Goal: Navigation & Orientation: Find specific page/section

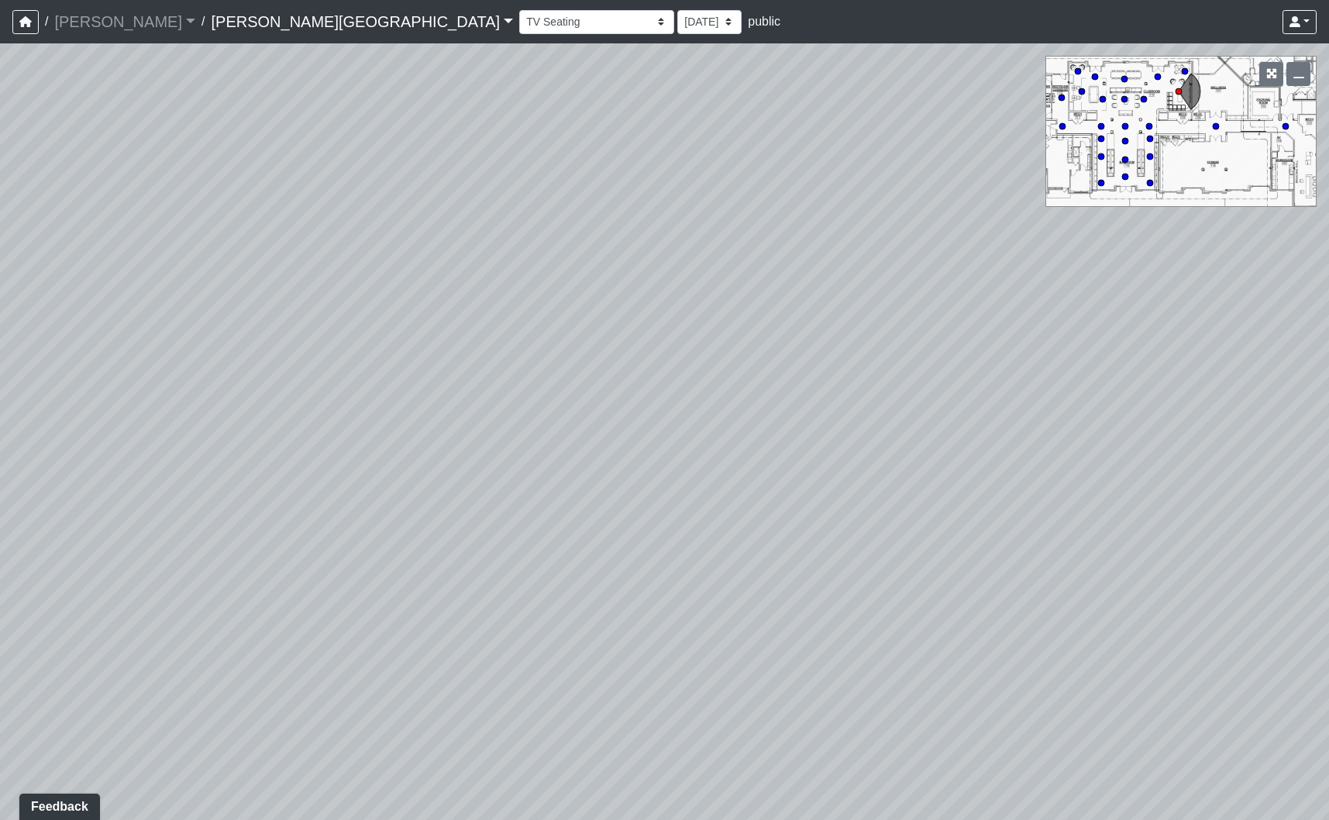
drag, startPoint x: 251, startPoint y: 374, endPoint x: 1327, endPoint y: 318, distance: 1077.0
click at [1327, 318] on div "Loading... Pool Courtyard Entry 1 Loading... Window Seating 1 Loading... Foosba…" at bounding box center [664, 431] width 1329 height 776
drag, startPoint x: 1064, startPoint y: 333, endPoint x: 977, endPoint y: 349, distance: 88.2
click at [977, 349] on div "Loading... Pool Courtyard Entry 1 Loading... Window Seating 1 Loading... Foosba…" at bounding box center [664, 431] width 1329 height 776
drag, startPoint x: 458, startPoint y: 401, endPoint x: 611, endPoint y: 400, distance: 153.4
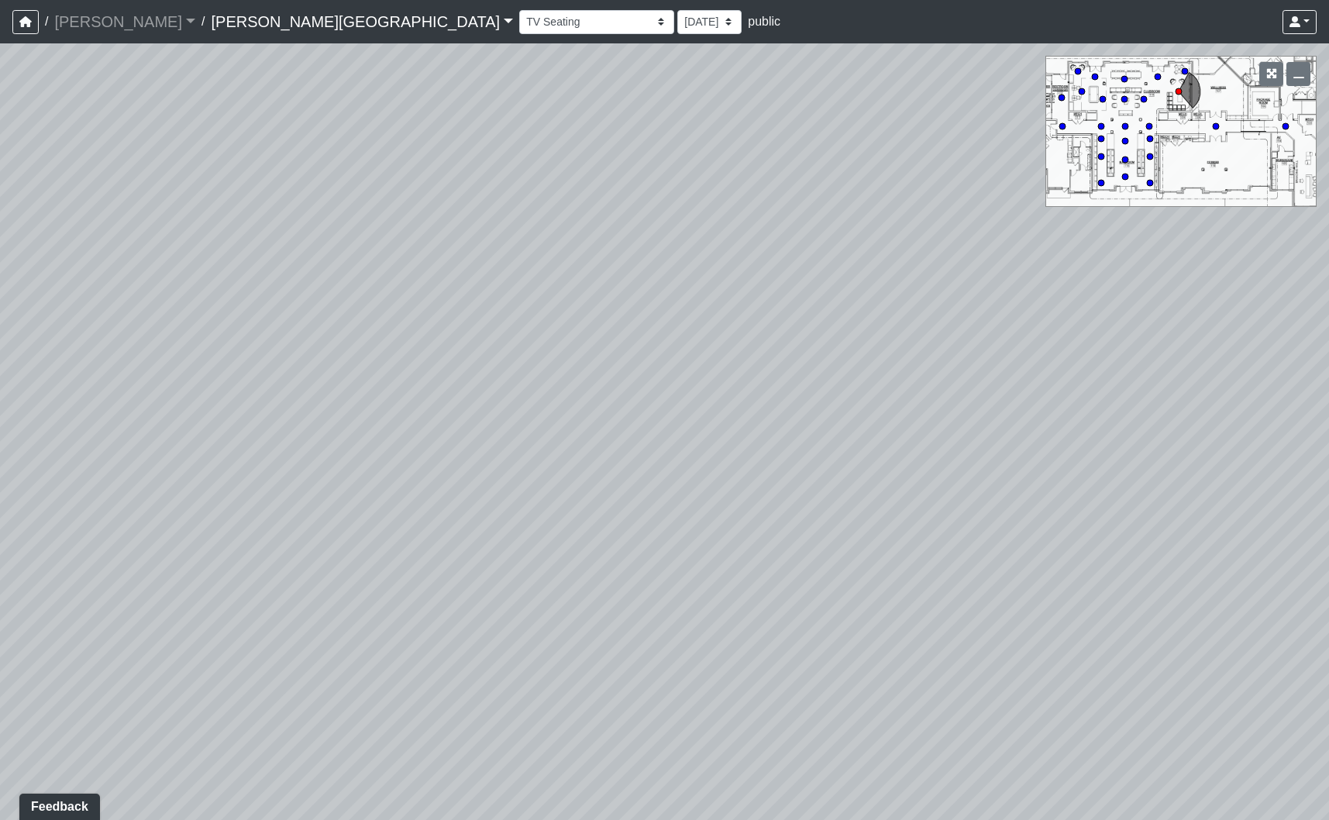
click at [611, 400] on div "Loading... Pool Courtyard Entry 1 Loading... Window Seating 1 Loading... Foosba…" at bounding box center [664, 431] width 1329 height 776
drag, startPoint x: 683, startPoint y: 445, endPoint x: 501, endPoint y: 442, distance: 182.9
drag, startPoint x: 956, startPoint y: 466, endPoint x: 752, endPoint y: 464, distance: 203.8
click at [752, 464] on div "Loading... Pool Courtyard Entry 1 Loading... Window Seating 1 Loading... Foosba…" at bounding box center [664, 431] width 1329 height 776
drag, startPoint x: 814, startPoint y: 346, endPoint x: 128, endPoint y: 331, distance: 686.7
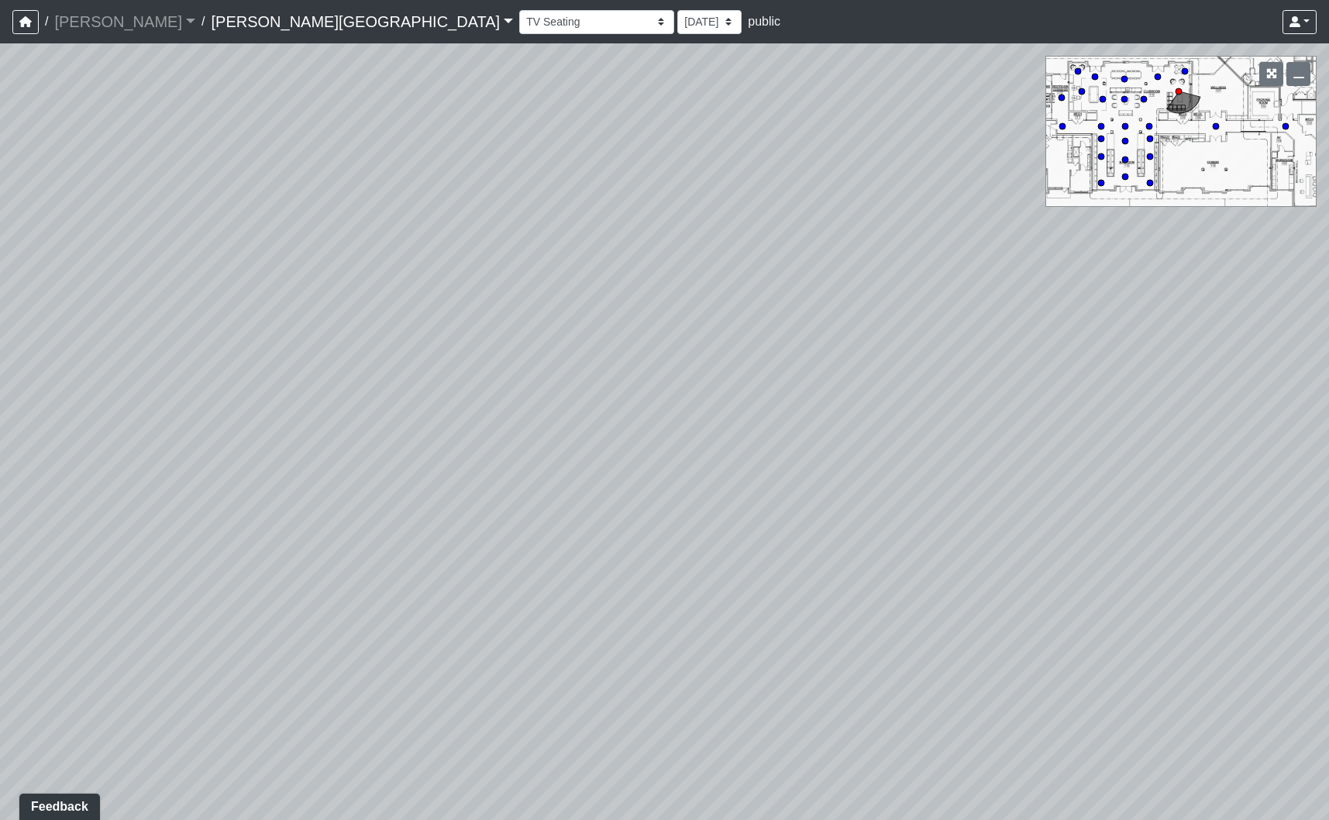
click at [170, 332] on div "Loading... Pool Courtyard Entry 1 Loading... Window Seating 1 Loading... Foosba…" at bounding box center [664, 431] width 1329 height 776
drag, startPoint x: 704, startPoint y: 426, endPoint x: 1583, endPoint y: 467, distance: 879.7
click at [1328, 467] on html "/ [PERSON_NAME] Loading... / [PERSON_NAME][GEOGRAPHIC_DATA] [PERSON_NAME][GEOGR…" at bounding box center [664, 410] width 1329 height 820
drag, startPoint x: 676, startPoint y: 449, endPoint x: 982, endPoint y: 453, distance: 305.3
click at [1059, 457] on div "Loading... Pool Courtyard Entry 1 Loading... Window Seating 1 Loading... Foosba…" at bounding box center [664, 431] width 1329 height 776
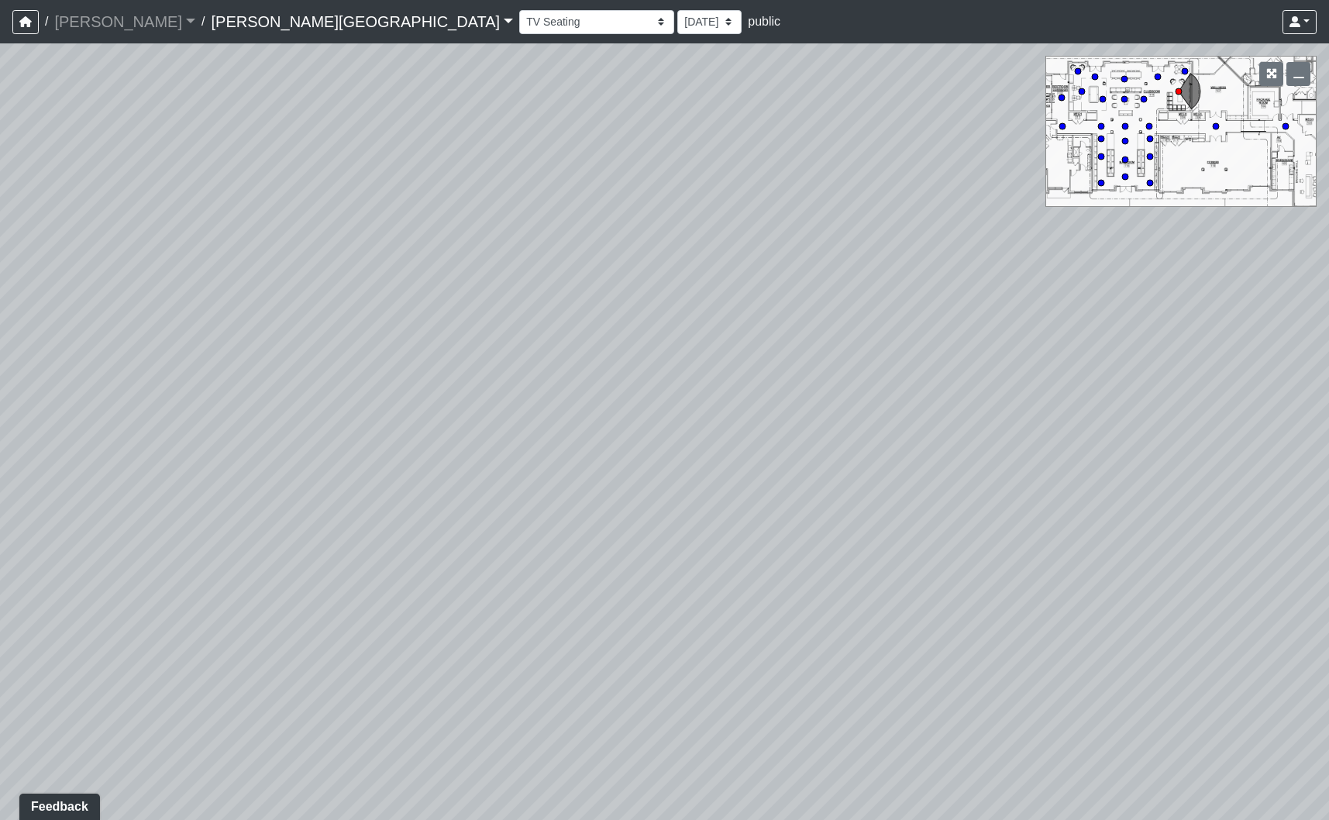
drag, startPoint x: 939, startPoint y: 470, endPoint x: 154, endPoint y: 454, distance: 785.1
click at [157, 454] on div "Loading... Pool Courtyard Entry 1 Loading... Window Seating 1 Loading... Foosba…" at bounding box center [664, 431] width 1329 height 776
drag, startPoint x: 967, startPoint y: 494, endPoint x: 672, endPoint y: 464, distance: 296.7
click at [673, 464] on div "Loading... Pool Courtyard Entry 1 Loading... Window Seating 1 Loading... Foosba…" at bounding box center [664, 431] width 1329 height 776
click at [1092, 566] on icon at bounding box center [1079, 576] width 46 height 46
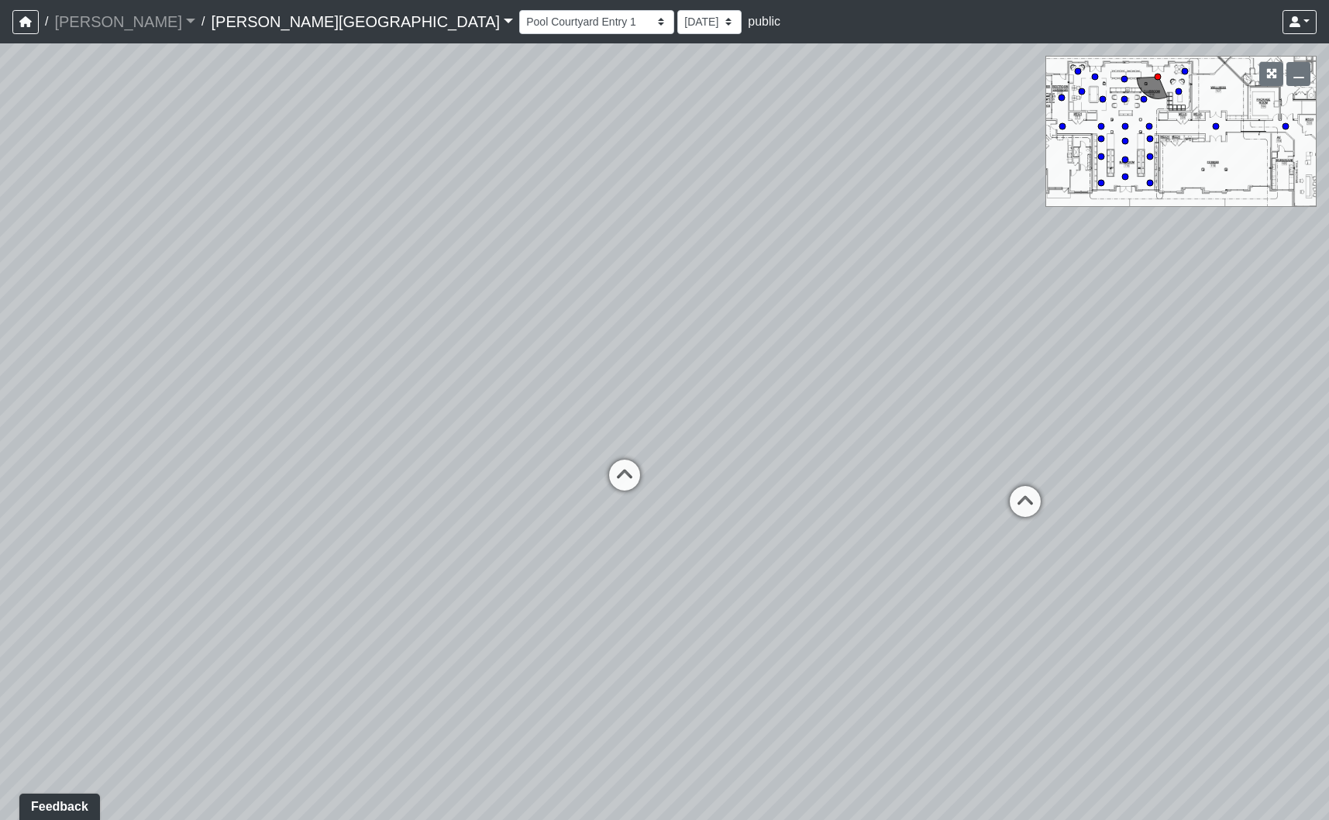
drag, startPoint x: 565, startPoint y: 496, endPoint x: 1301, endPoint y: 564, distance: 739.3
click at [1328, 575] on html "/ [PERSON_NAME] Loading... / [PERSON_NAME][GEOGRAPHIC_DATA] [PERSON_NAME][GEOGR…" at bounding box center [664, 410] width 1329 height 820
drag, startPoint x: 325, startPoint y: 484, endPoint x: 1295, endPoint y: 429, distance: 971.0
click at [1295, 429] on div "Loading... Pool Courtyard Entry 1 Loading... Window Seating 1 Loading... Foosba…" at bounding box center [664, 431] width 1329 height 776
click at [1007, 563] on icon at bounding box center [1000, 565] width 46 height 46
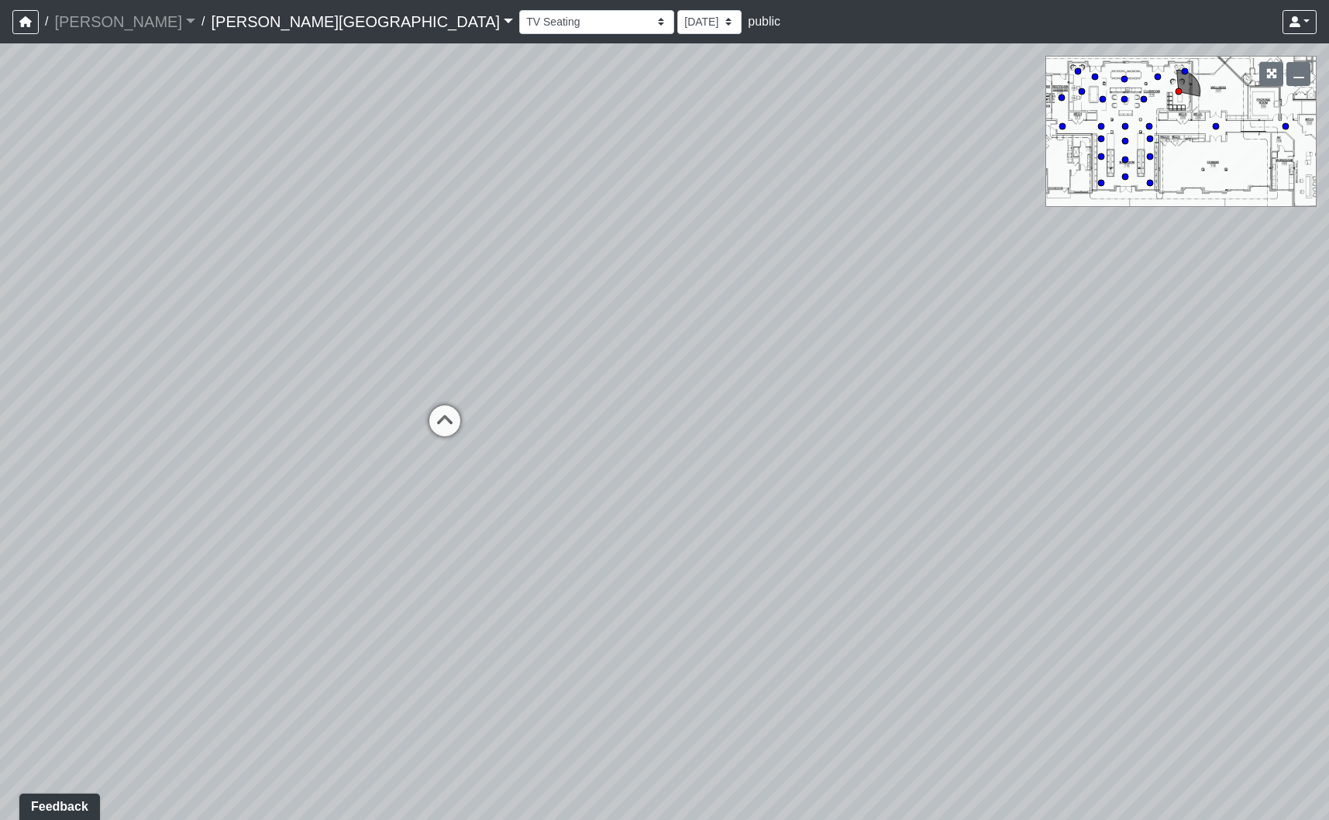
drag, startPoint x: 571, startPoint y: 570, endPoint x: 1668, endPoint y: 605, distance: 1097.8
click at [1328, 605] on html "/ [PERSON_NAME] Loading... / [PERSON_NAME][GEOGRAPHIC_DATA] [PERSON_NAME][GEOGR…" at bounding box center [664, 410] width 1329 height 820
drag, startPoint x: 484, startPoint y: 535, endPoint x: 1680, endPoint y: 577, distance: 1197.2
click at [1328, 577] on html "/ [PERSON_NAME] Loading... / [PERSON_NAME][GEOGRAPHIC_DATA] [PERSON_NAME][GEOGR…" at bounding box center [664, 410] width 1329 height 820
click at [707, 594] on icon at bounding box center [719, 604] width 46 height 46
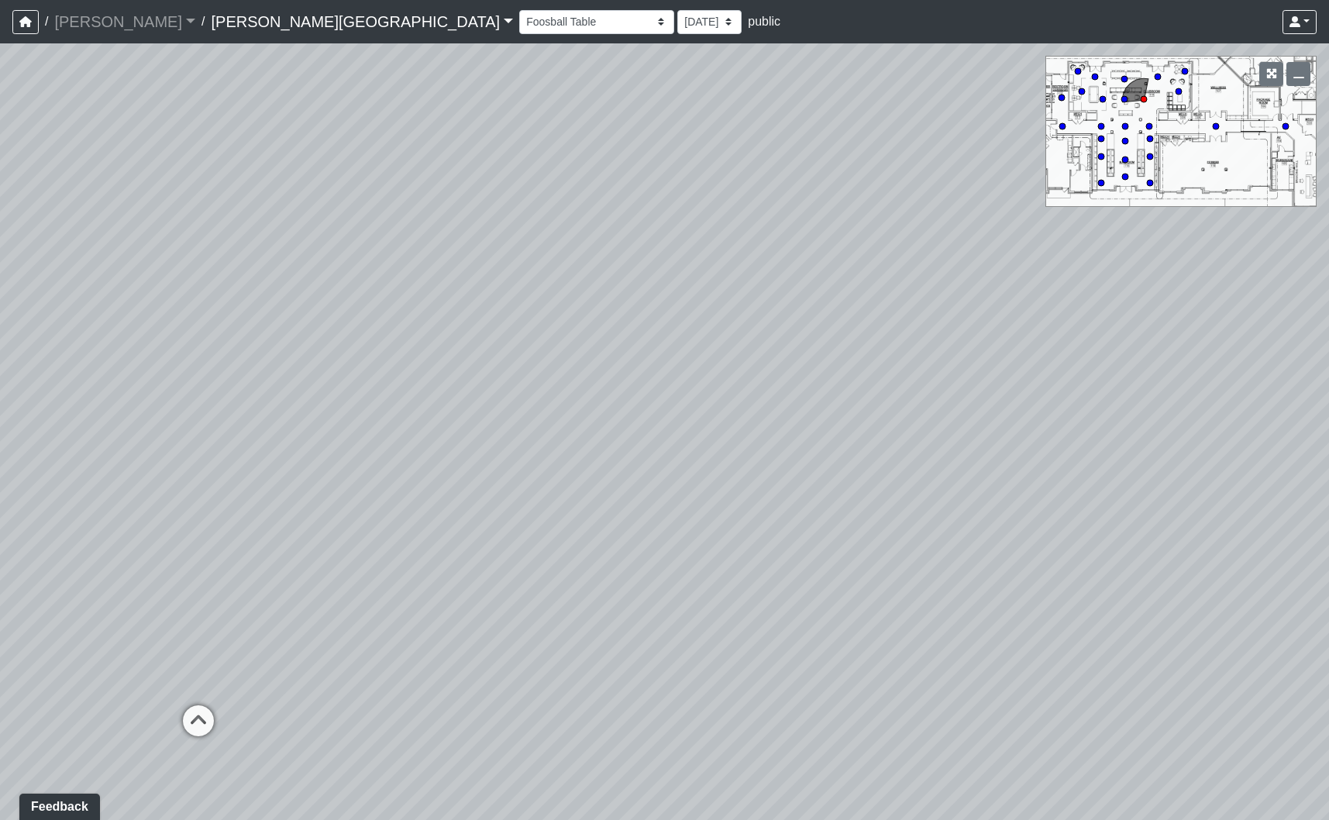
drag, startPoint x: 1128, startPoint y: 585, endPoint x: 51, endPoint y: 533, distance: 1078.4
click at [112, 532] on div "Loading... Pool Courtyard Entry 1 Loading... Window Seating 1 Loading... Foosba…" at bounding box center [664, 431] width 1329 height 776
drag, startPoint x: 936, startPoint y: 540, endPoint x: 230, endPoint y: 522, distance: 706.2
click at [230, 522] on div "Loading... Pool Courtyard Entry 1 Loading... Window Seating 1 Loading... Foosba…" at bounding box center [664, 431] width 1329 height 776
drag, startPoint x: 309, startPoint y: 531, endPoint x: 1396, endPoint y: 351, distance: 1101.9
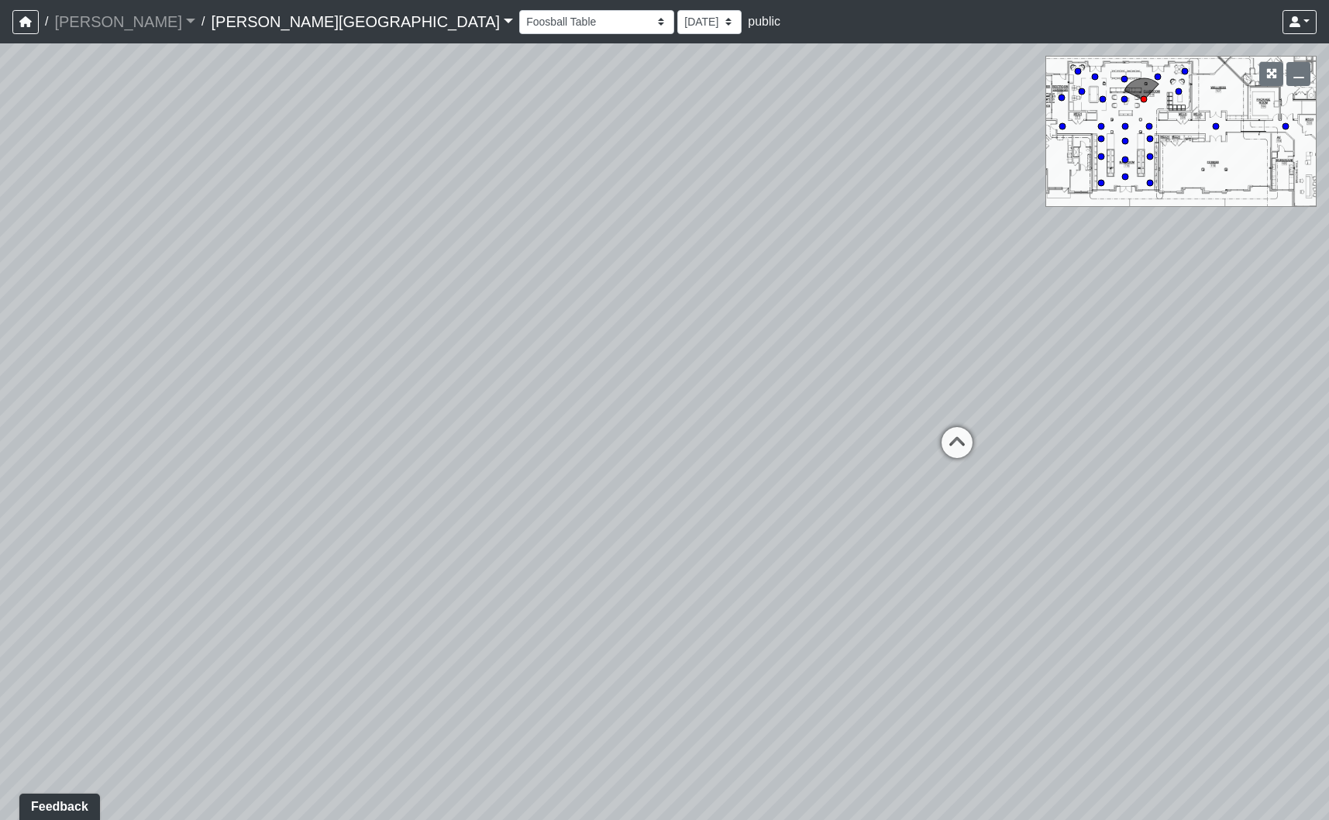
click at [1328, 351] on html "/ [PERSON_NAME] Loading... / [PERSON_NAME][GEOGRAPHIC_DATA] [PERSON_NAME][GEOGR…" at bounding box center [664, 410] width 1329 height 820
drag, startPoint x: 436, startPoint y: 340, endPoint x: 1475, endPoint y: 349, distance: 1039.2
click at [1328, 349] on html "/ [PERSON_NAME] Loading... / [PERSON_NAME][GEOGRAPHIC_DATA] [PERSON_NAME][GEOGR…" at bounding box center [664, 410] width 1329 height 820
click at [763, 496] on icon at bounding box center [756, 503] width 46 height 46
drag, startPoint x: 718, startPoint y: 494, endPoint x: 352, endPoint y: 591, distance: 378.6
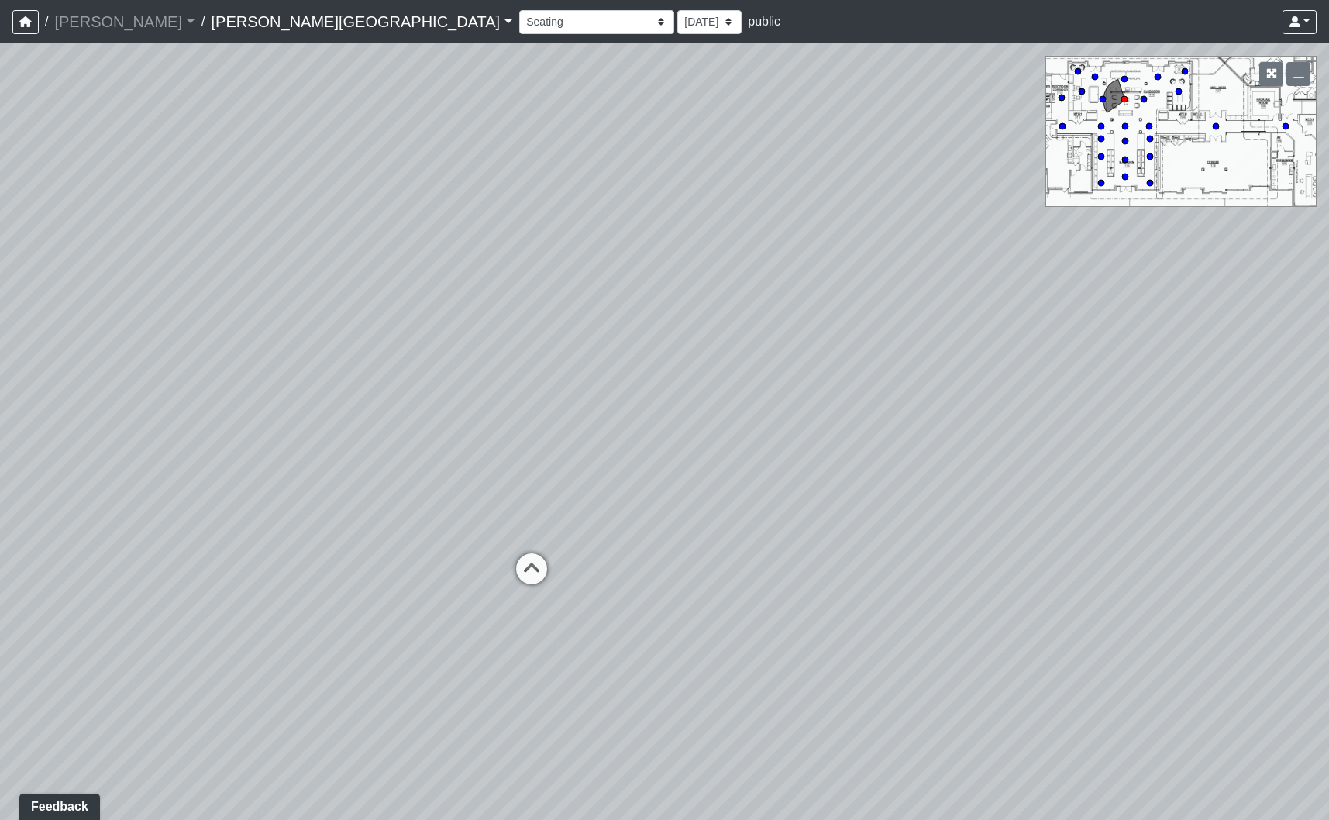
click at [352, 591] on div "Loading... Pool Courtyard Entry 1 Loading... Window Seating 1 Loading... Foosba…" at bounding box center [664, 431] width 1329 height 776
drag, startPoint x: 489, startPoint y: 423, endPoint x: 569, endPoint y: 402, distance: 82.5
click at [566, 407] on div "Loading... Pool Courtyard Entry 1 Loading... Window Seating 1 Loading... Foosba…" at bounding box center [664, 431] width 1329 height 776
drag, startPoint x: 741, startPoint y: 496, endPoint x: 1580, endPoint y: 361, distance: 850.0
click at [1328, 361] on html "/ [PERSON_NAME] Loading... / [PERSON_NAME][GEOGRAPHIC_DATA] [PERSON_NAME][GEOGR…" at bounding box center [664, 410] width 1329 height 820
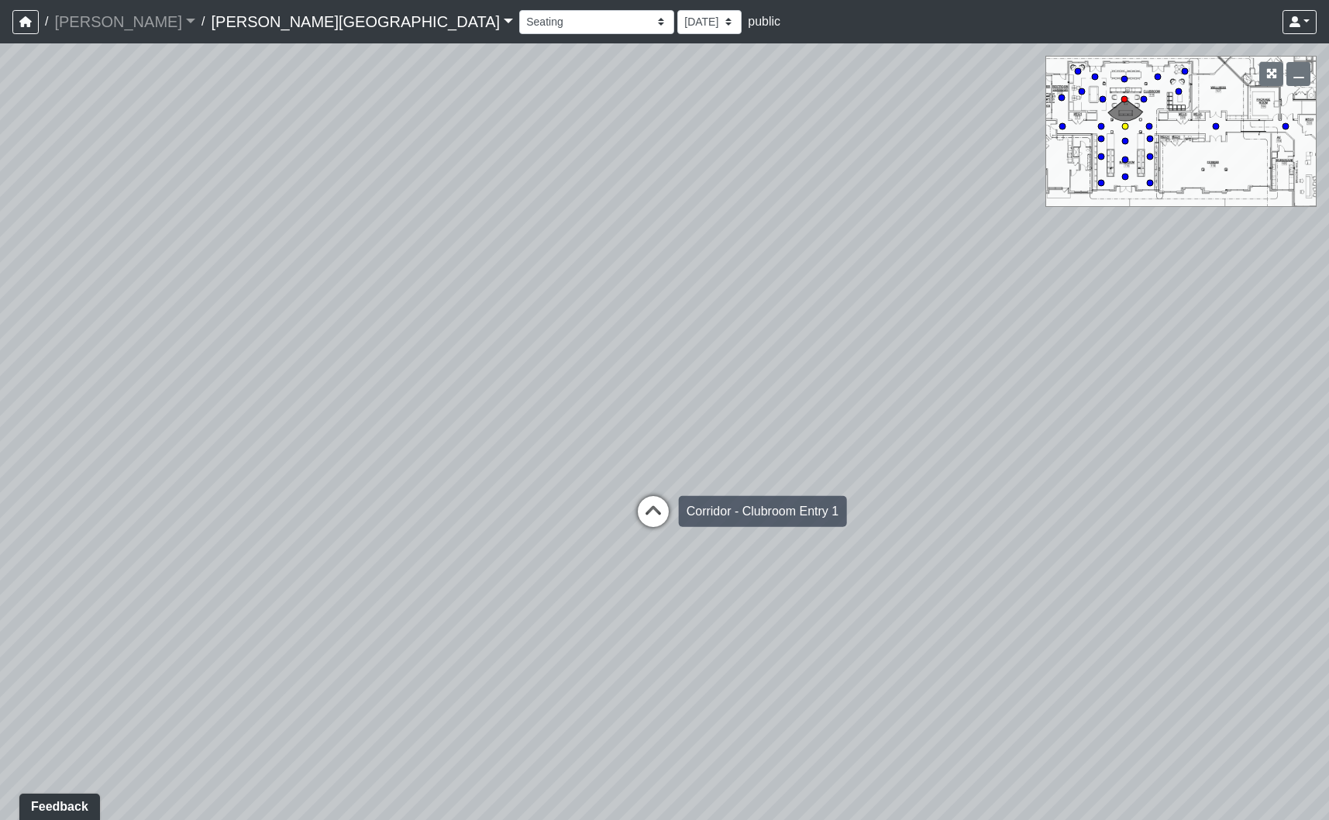
click at [648, 518] on icon at bounding box center [653, 519] width 46 height 46
select select "qb7oxKXxrCcPQgCRMpzDAV"
drag, startPoint x: 1068, startPoint y: 495, endPoint x: -53, endPoint y: 503, distance: 1120.5
click at [0, 503] on html "/ [PERSON_NAME] Loading... / [PERSON_NAME][GEOGRAPHIC_DATA] [PERSON_NAME][GEOGR…" at bounding box center [664, 410] width 1329 height 820
drag, startPoint x: 863, startPoint y: 489, endPoint x: 432, endPoint y: 499, distance: 431.0
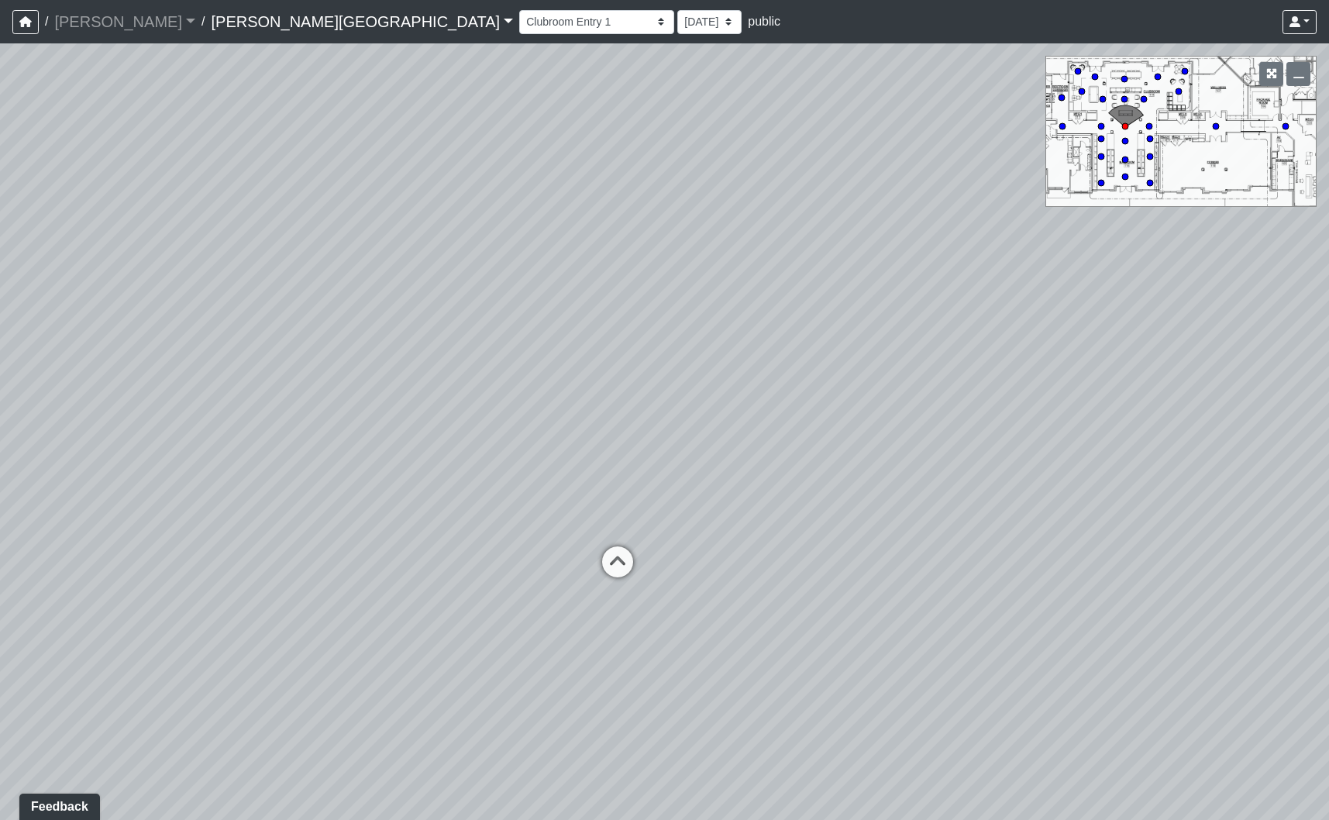
click at [432, 499] on div "Loading... Pool Courtyard Entry 1 Loading... Window Seating 1 Loading... Foosba…" at bounding box center [664, 431] width 1329 height 776
drag, startPoint x: 635, startPoint y: 560, endPoint x: 619, endPoint y: 456, distance: 105.0
click at [619, 497] on div "Loading... Pool Courtyard Entry 1 Loading... Window Seating 1 Loading... Foosba…" at bounding box center [664, 431] width 1329 height 776
drag, startPoint x: 762, startPoint y: 470, endPoint x: 757, endPoint y: 448, distance: 22.2
click at [757, 448] on div "Loading... Pool Courtyard Entry 1 Loading... Window Seating 1 Loading... Foosba…" at bounding box center [664, 431] width 1329 height 776
